Goal: Information Seeking & Learning: Learn about a topic

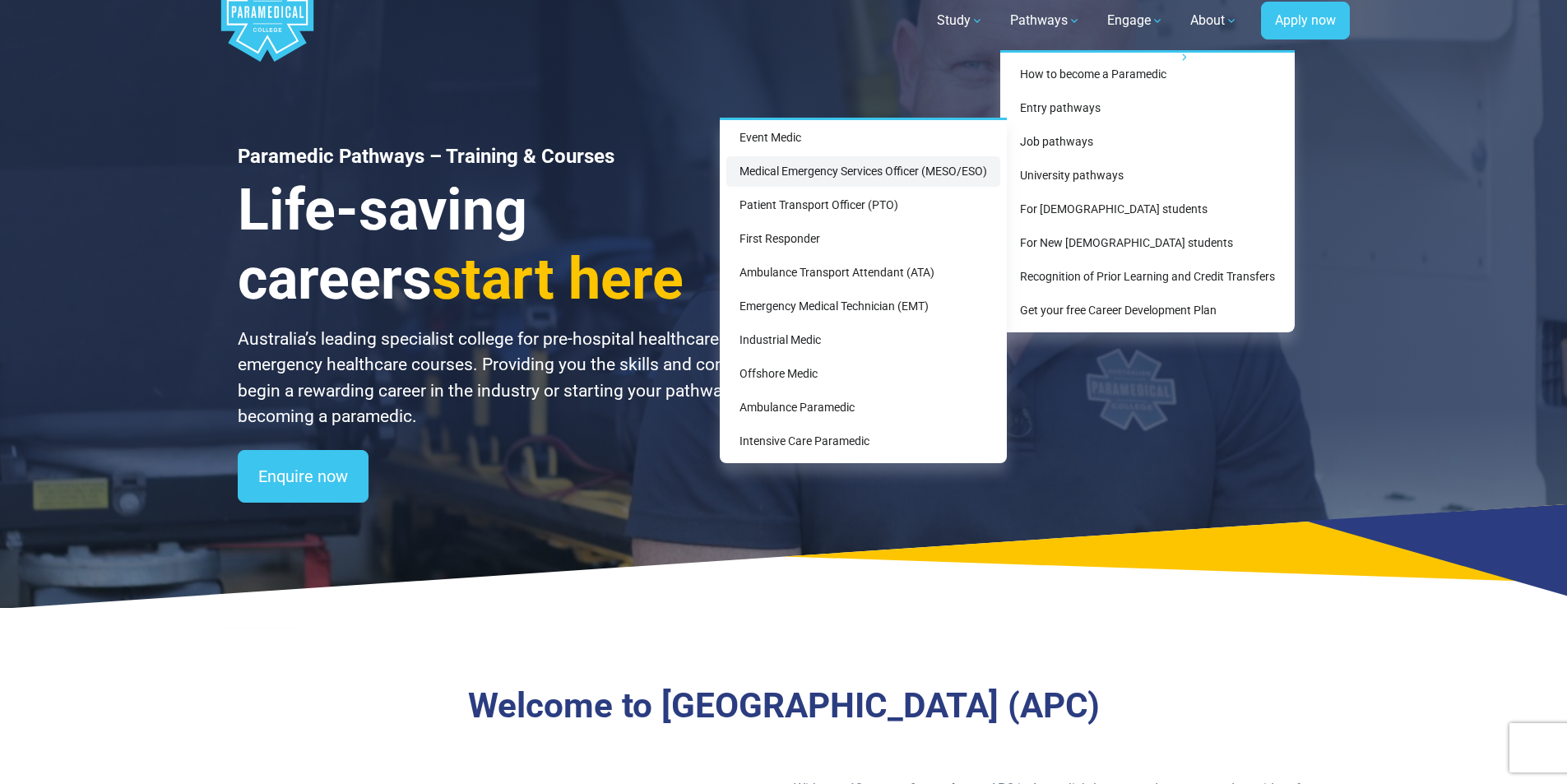
scroll to position [82, 0]
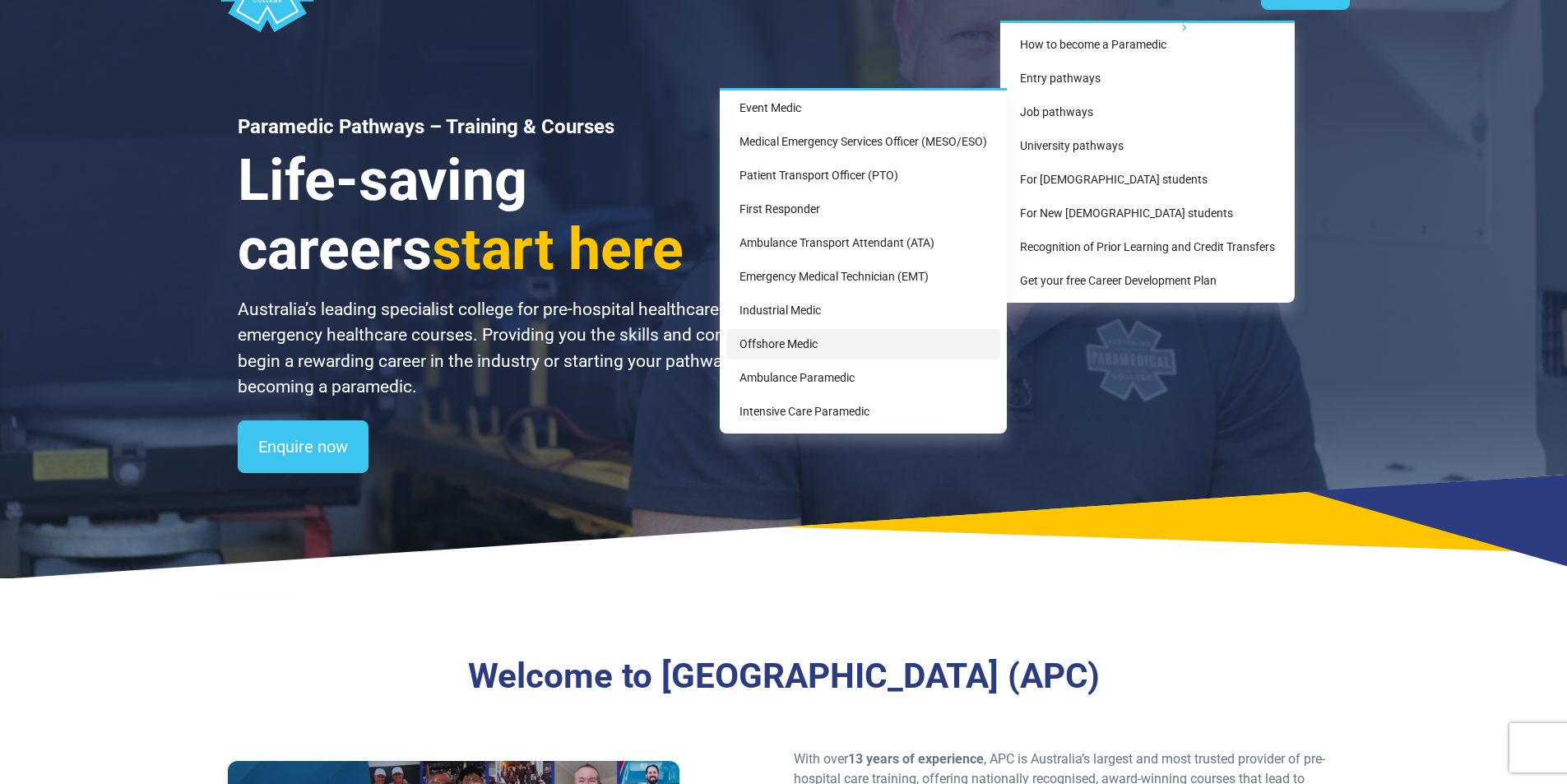
click at [813, 346] on link "Offshore Medic" at bounding box center [863, 344] width 274 height 30
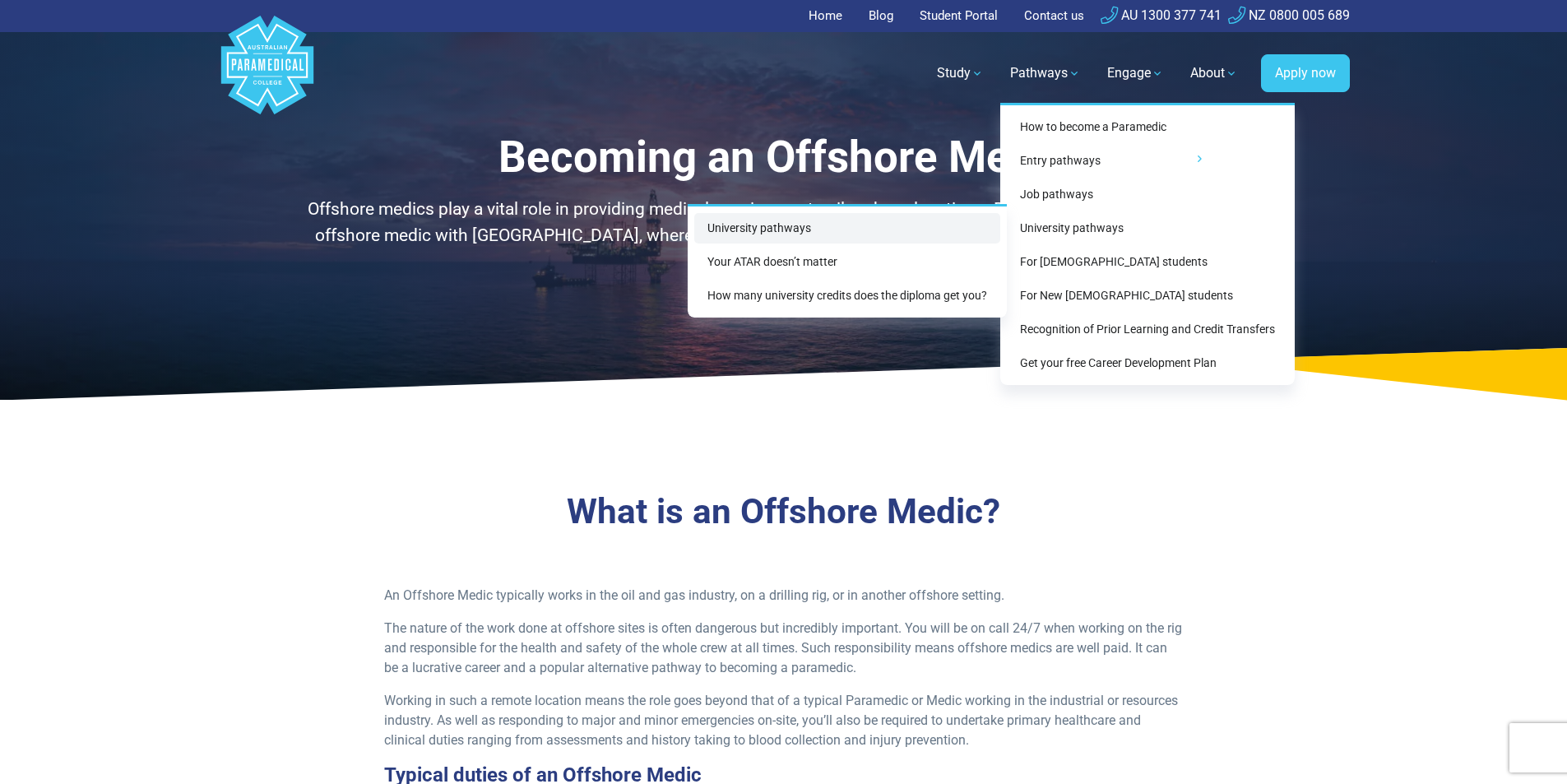
click at [880, 226] on link "University pathways" at bounding box center [848, 228] width 306 height 30
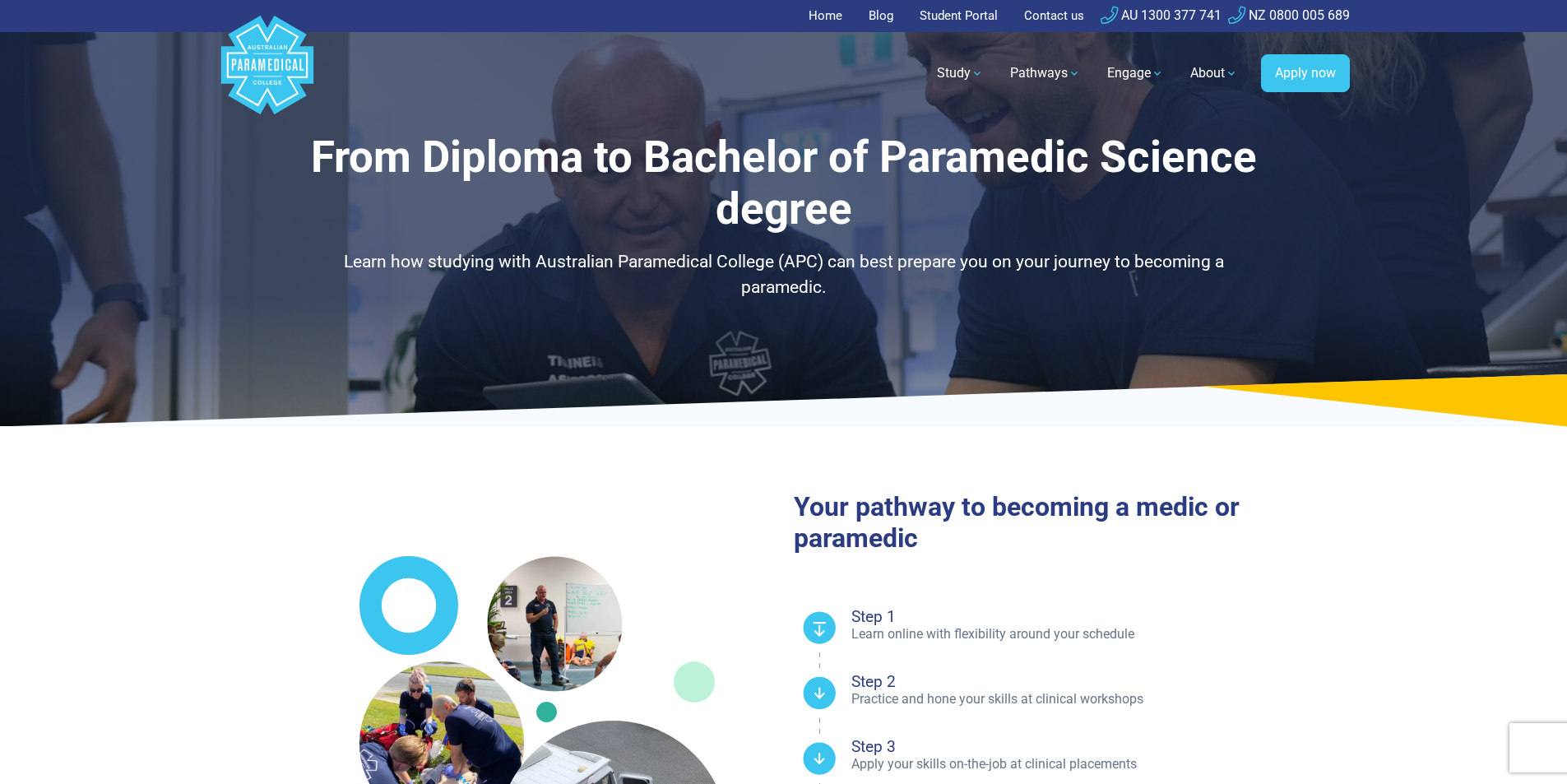
select select "**********"
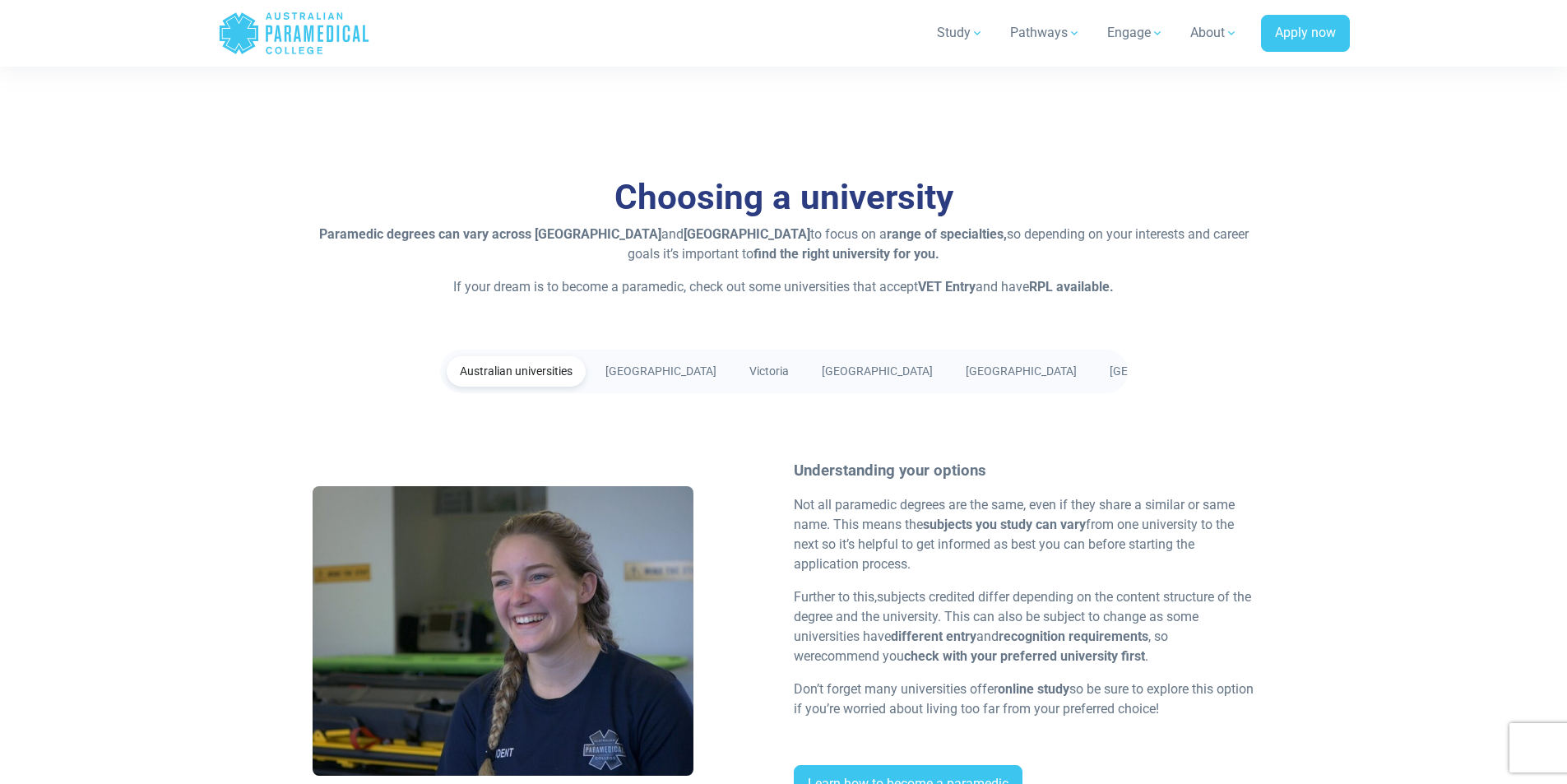
scroll to position [2714, 0]
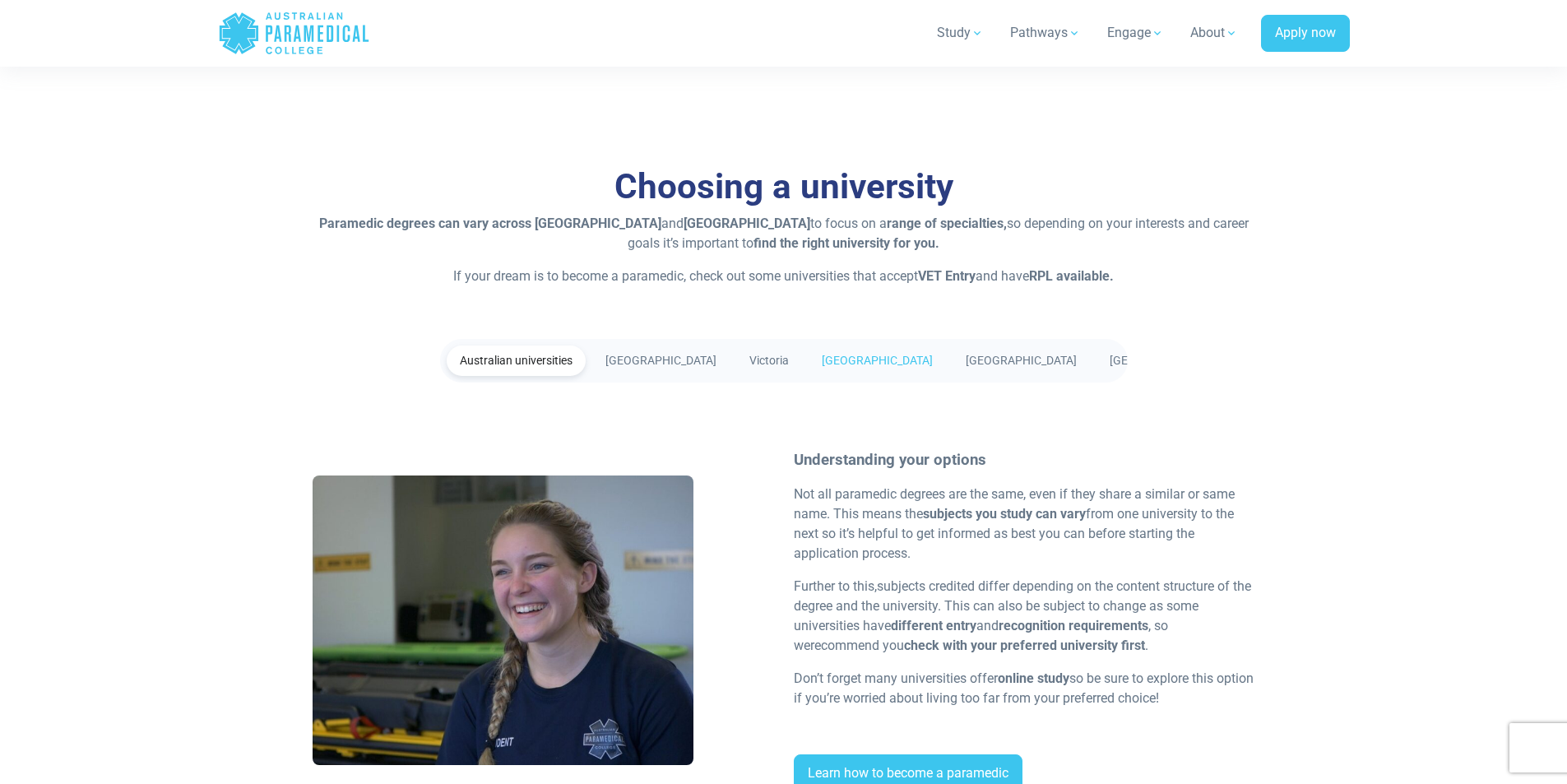
click at [849, 356] on link "[GEOGRAPHIC_DATA]" at bounding box center [877, 361] width 138 height 30
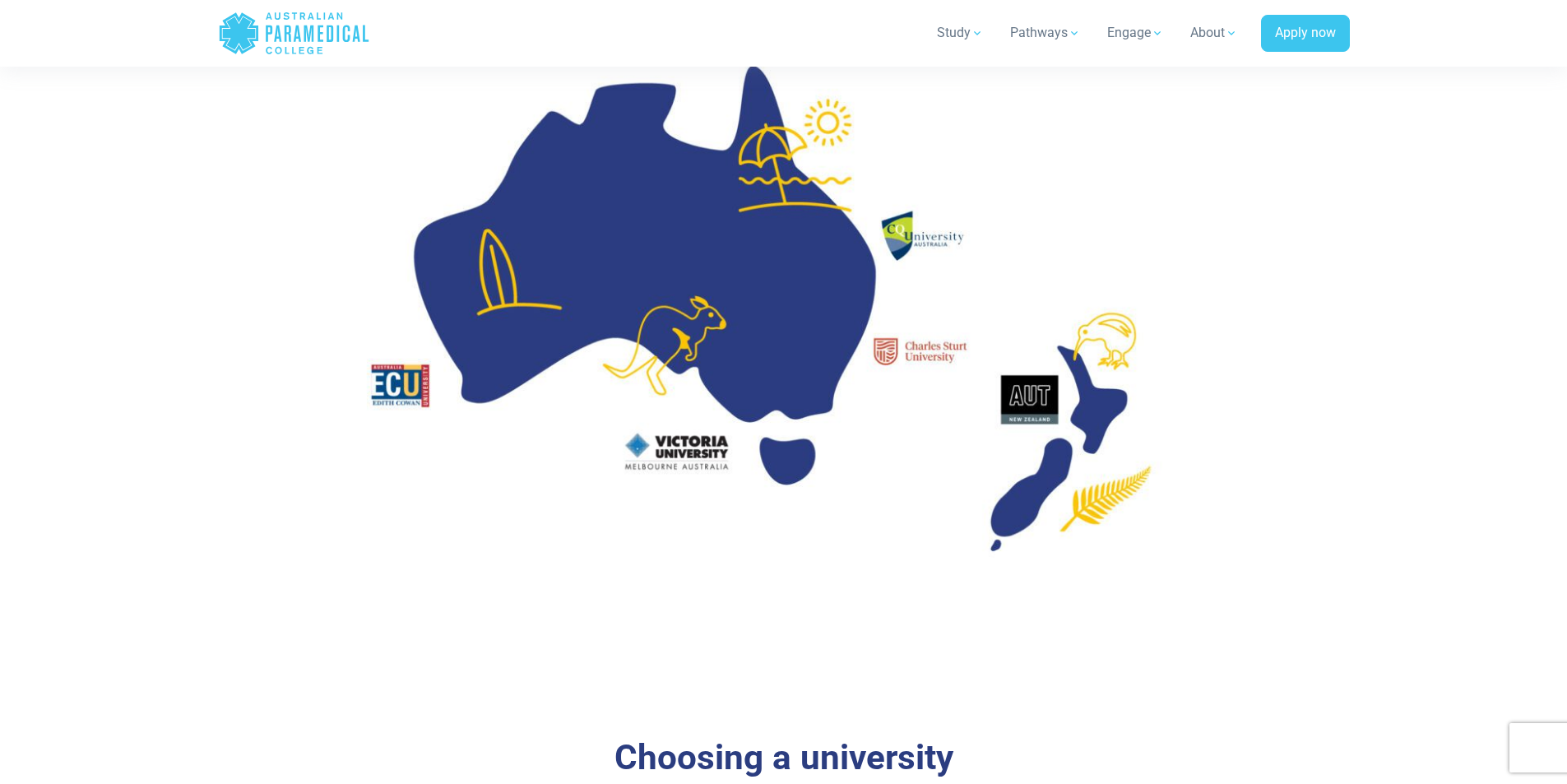
scroll to position [1892, 0]
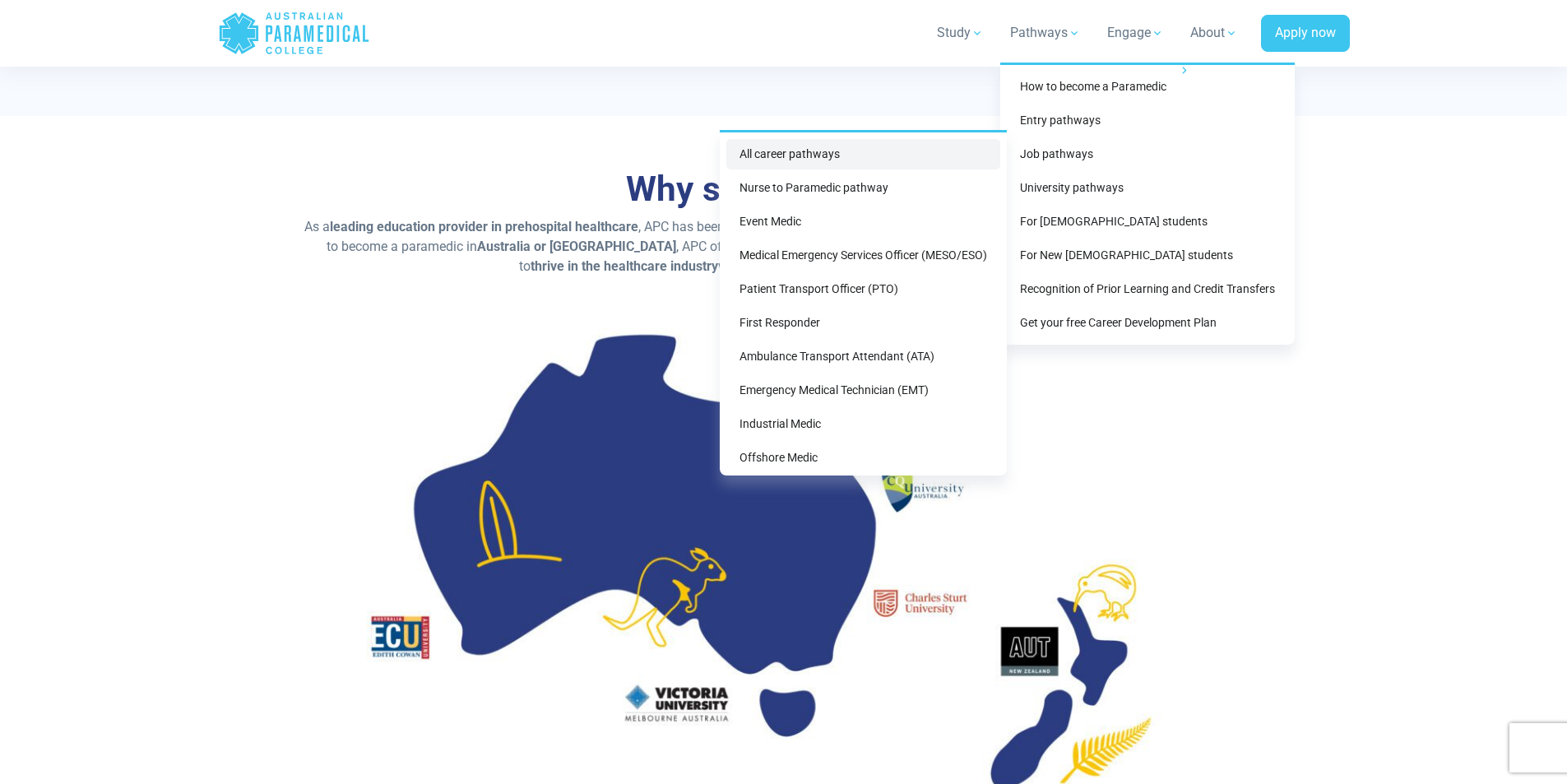
click at [856, 155] on link "All career pathways" at bounding box center [863, 155] width 274 height 30
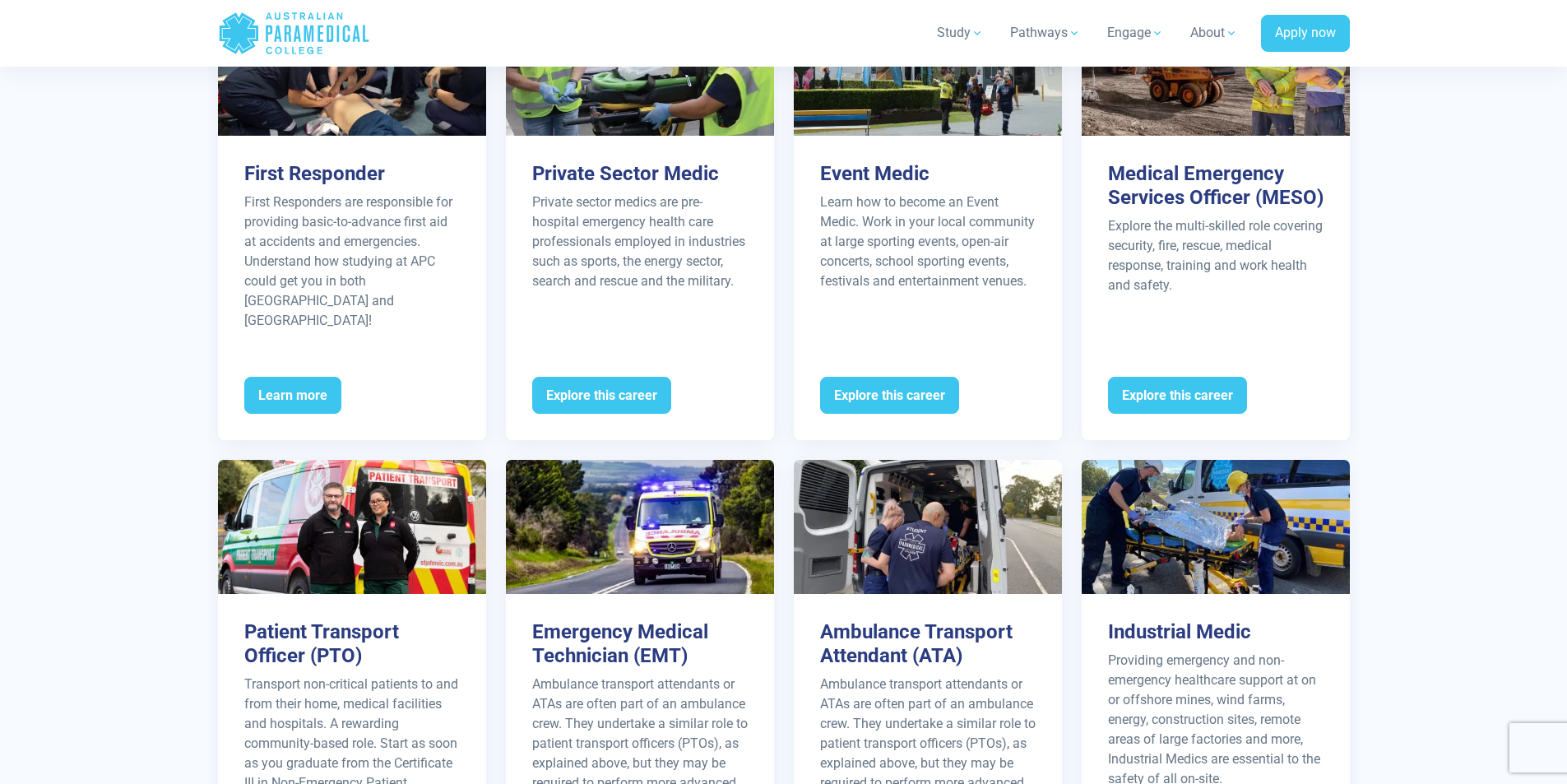
scroll to position [1809, 0]
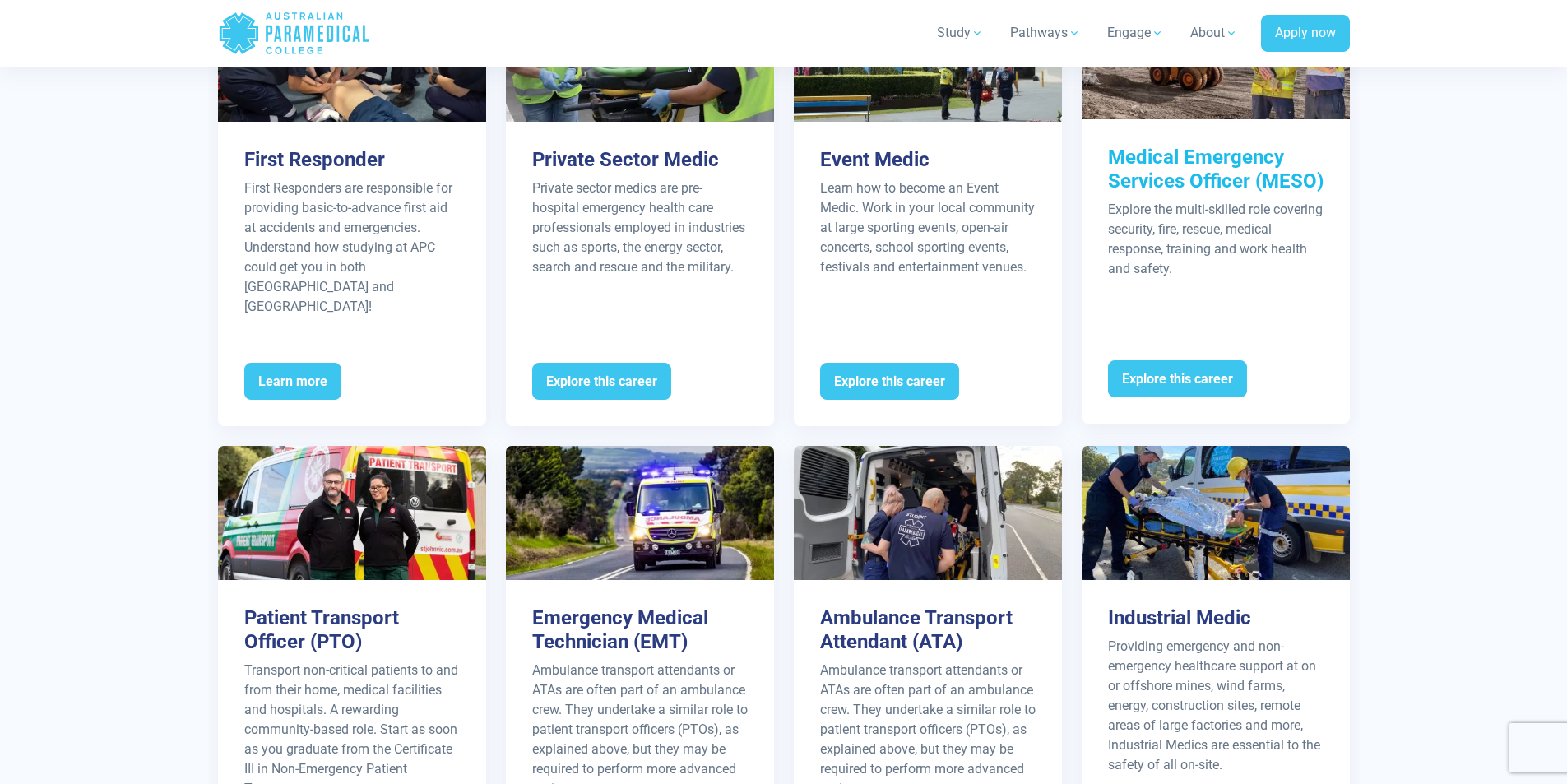
click at [1193, 168] on h3 "Medical Emergency Services Officer (MESO)" at bounding box center [1215, 169] width 216 height 47
